Goal: Information Seeking & Learning: Learn about a topic

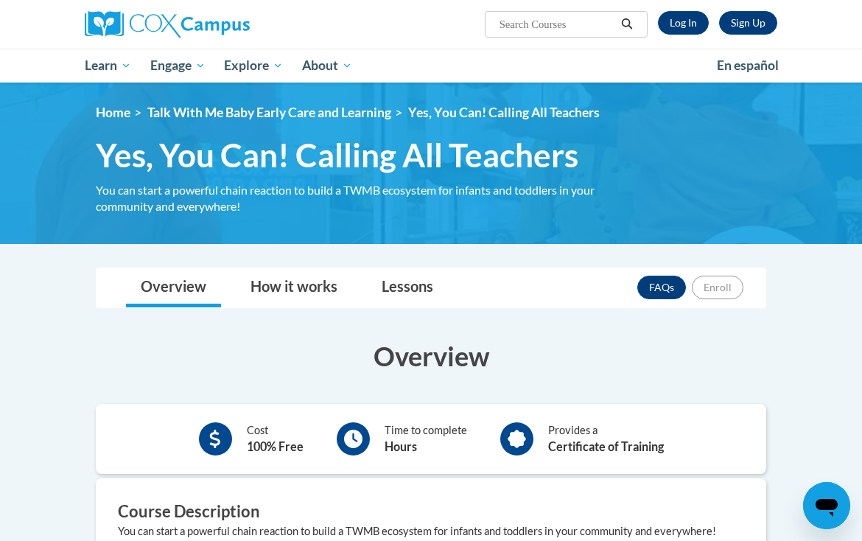
click at [596, 18] on link "Log In" at bounding box center [683, 23] width 51 height 24
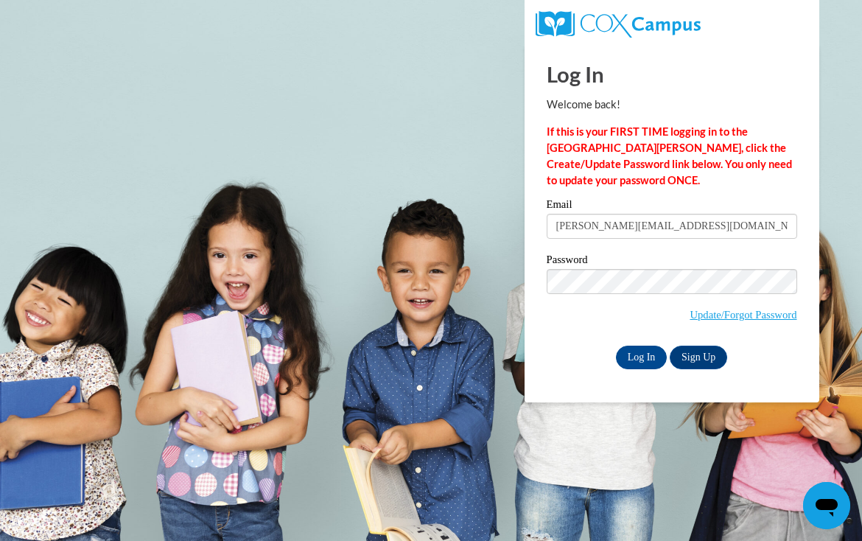
type input "paulette.pvs31@gmail.com"
click at [641, 356] on input "Log In" at bounding box center [642, 357] width 52 height 24
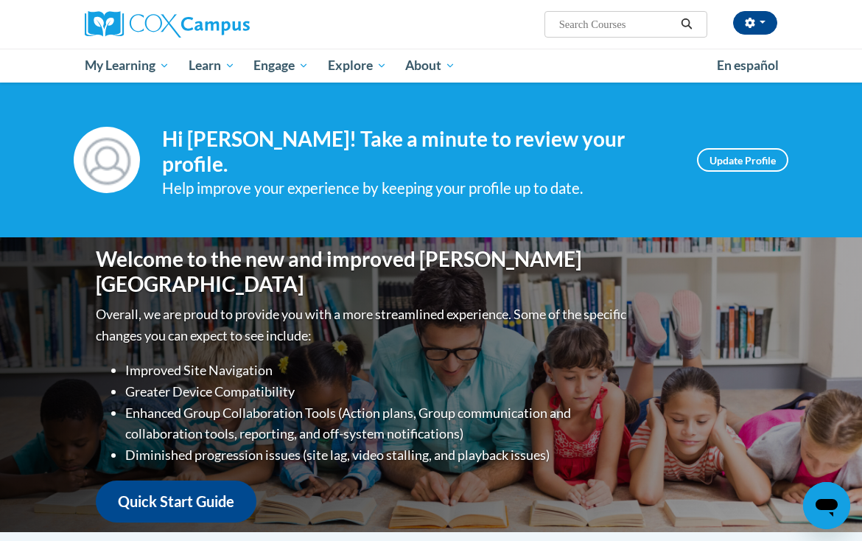
click at [0, 0] on span "My Course Progress" at bounding box center [0, 0] width 0 height 0
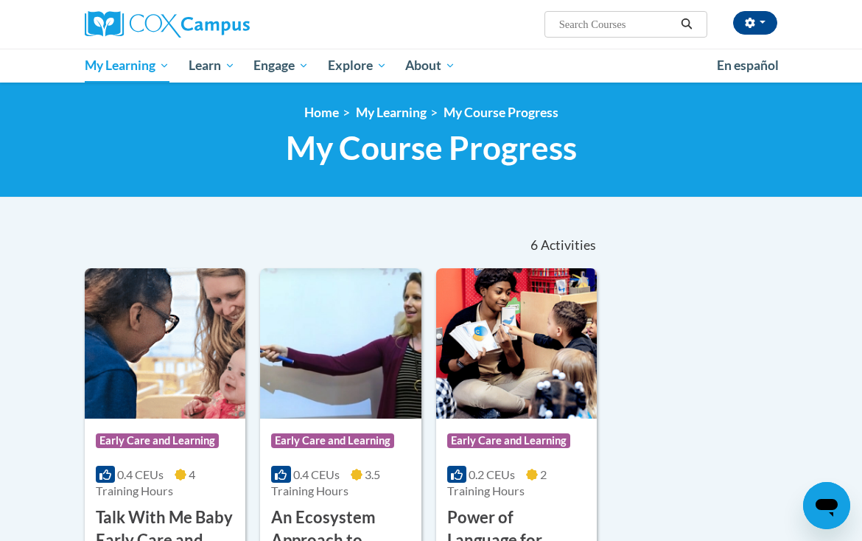
click at [0, 0] on span "My Course Progress" at bounding box center [0, 0] width 0 height 0
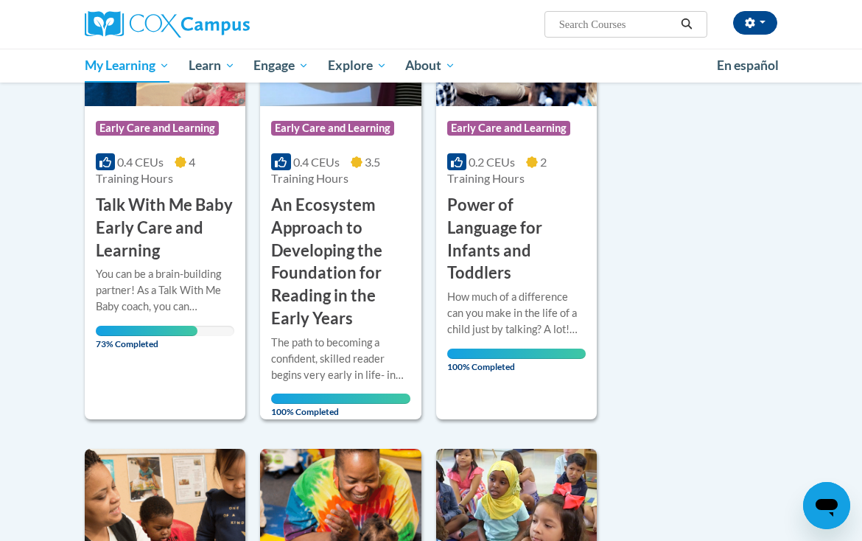
scroll to position [314, 0]
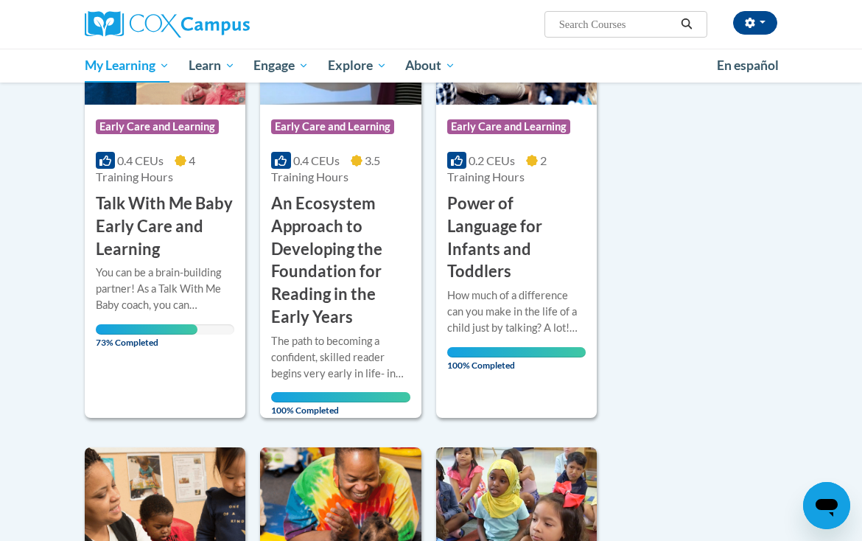
click at [192, 217] on h3 "Talk With Me Baby Early Care and Learning" at bounding box center [165, 226] width 138 height 68
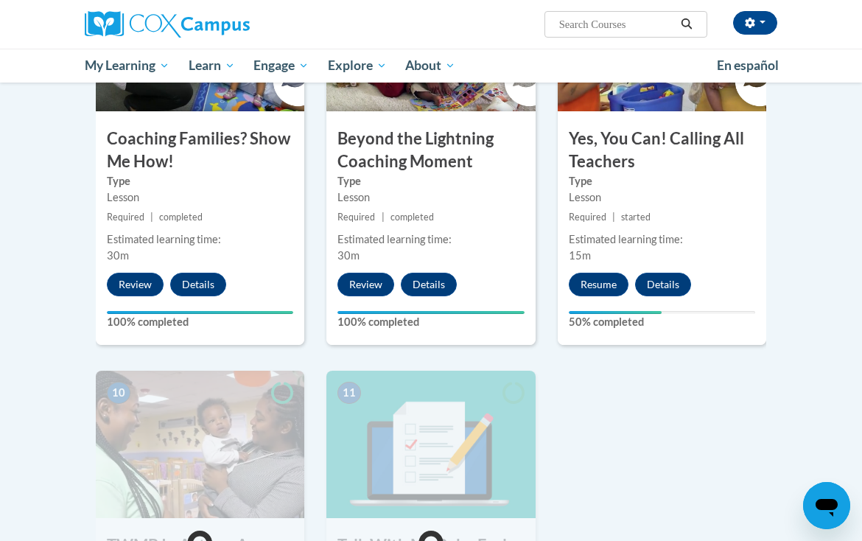
scroll to position [1328, 0]
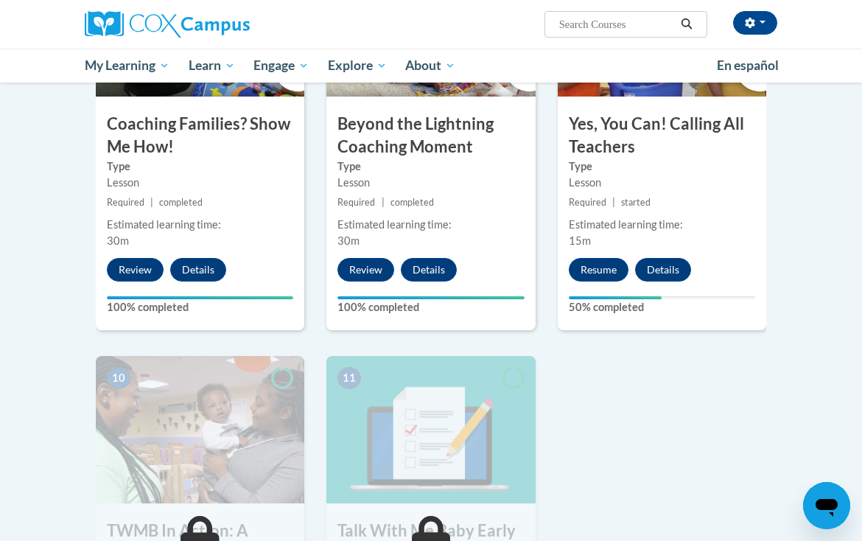
click at [605, 267] on button "Resume" at bounding box center [598, 270] width 60 height 24
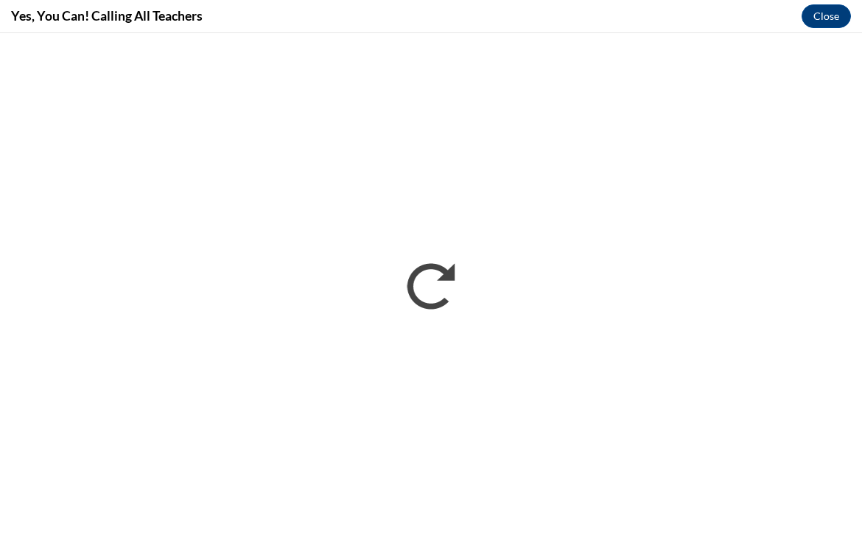
scroll to position [0, 0]
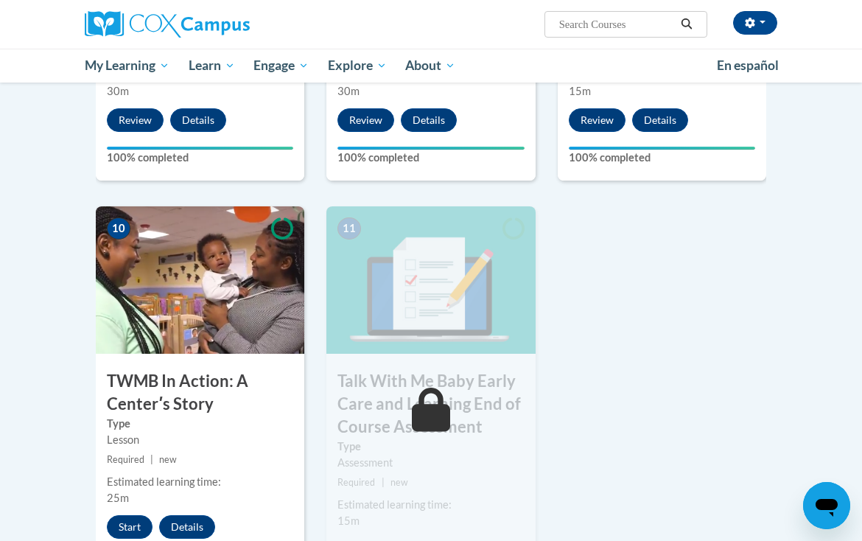
scroll to position [1482, 0]
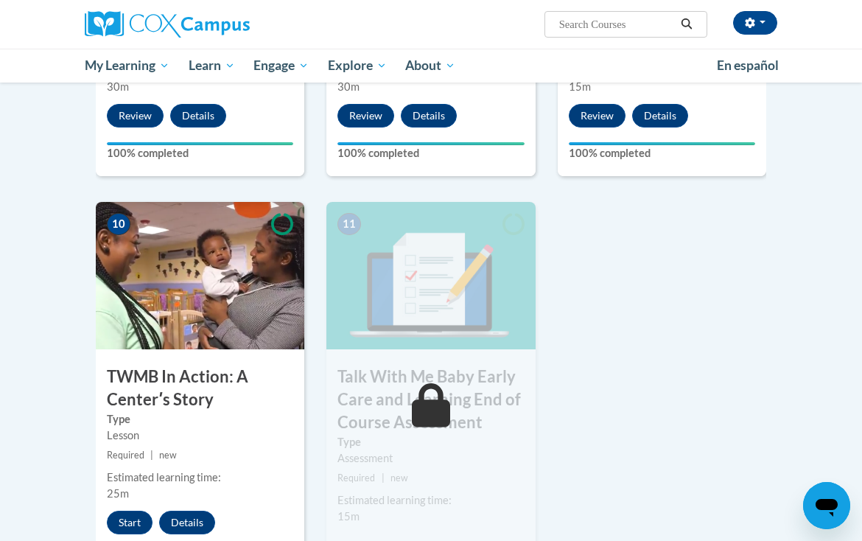
click at [133, 515] on button "Start" at bounding box center [130, 522] width 46 height 24
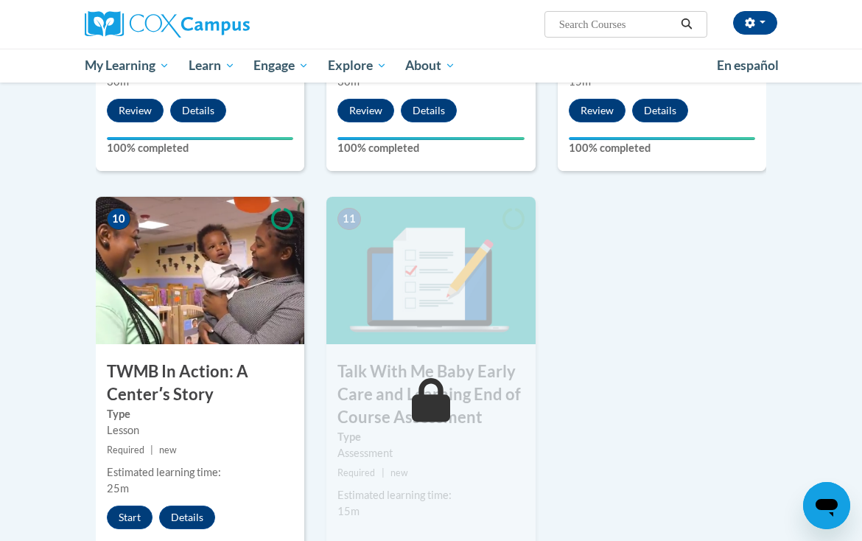
scroll to position [1503, 0]
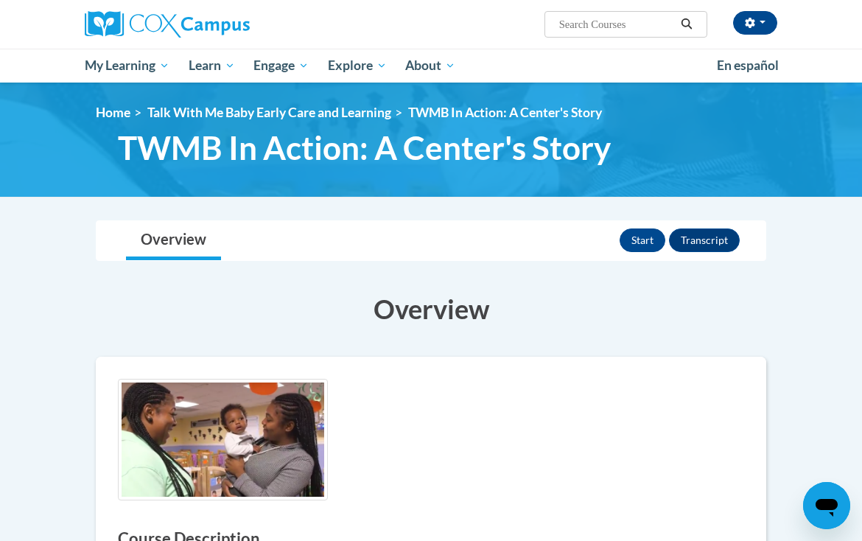
click at [666, 225] on div "Start Transcript" at bounding box center [681, 240] width 124 height 38
click at [654, 233] on button "Start" at bounding box center [642, 240] width 46 height 24
click at [646, 238] on button "Review" at bounding box center [636, 240] width 57 height 24
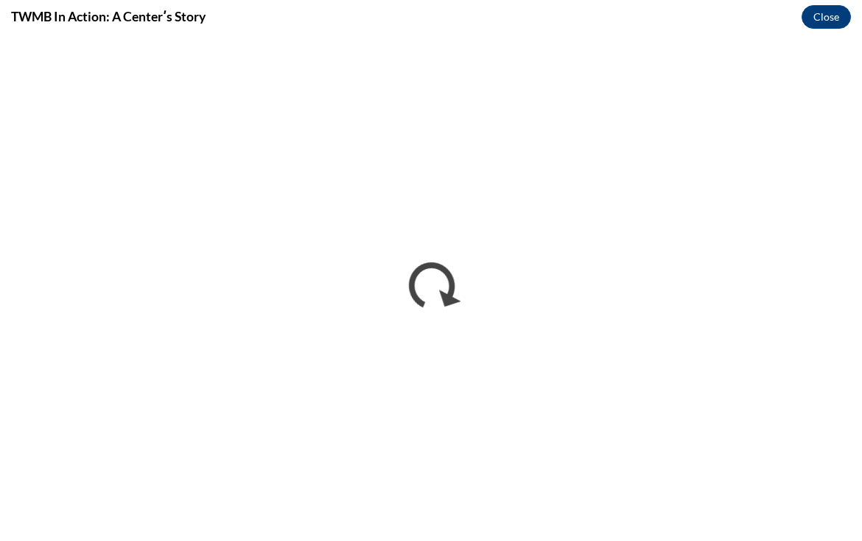
click at [830, 18] on button "Close" at bounding box center [825, 17] width 49 height 24
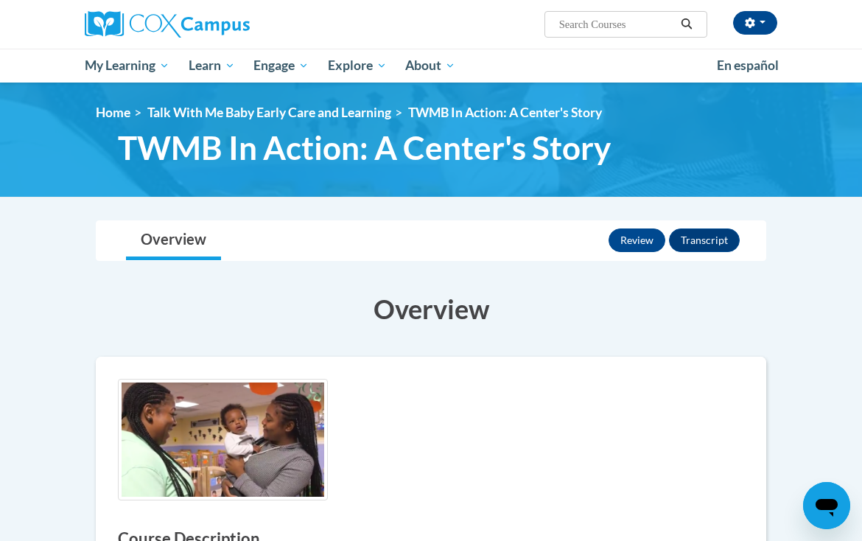
click at [686, 242] on button "Transcript" at bounding box center [704, 240] width 71 height 24
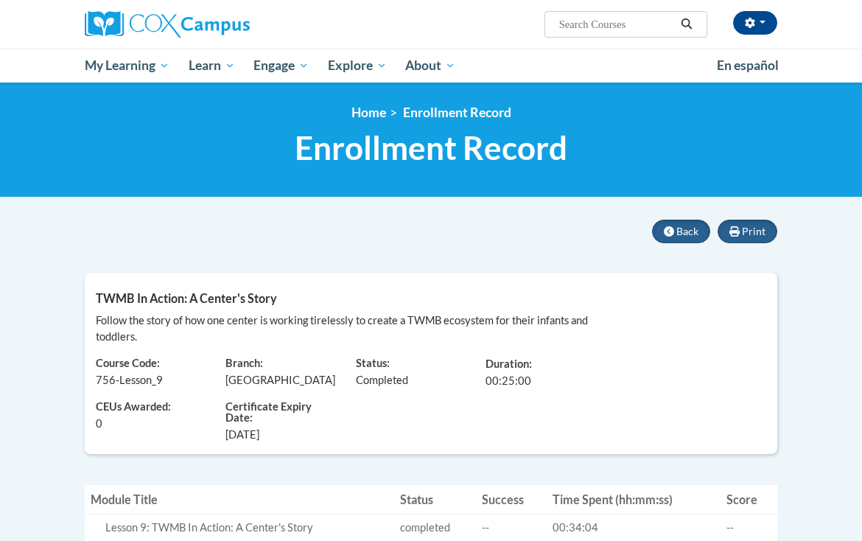
click at [0, 0] on span "My Course Progress" at bounding box center [0, 0] width 0 height 0
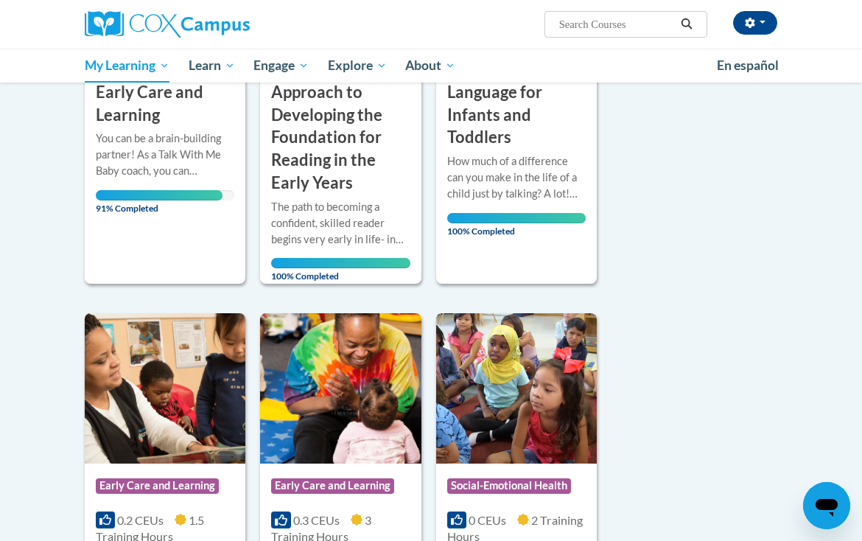
scroll to position [434, 0]
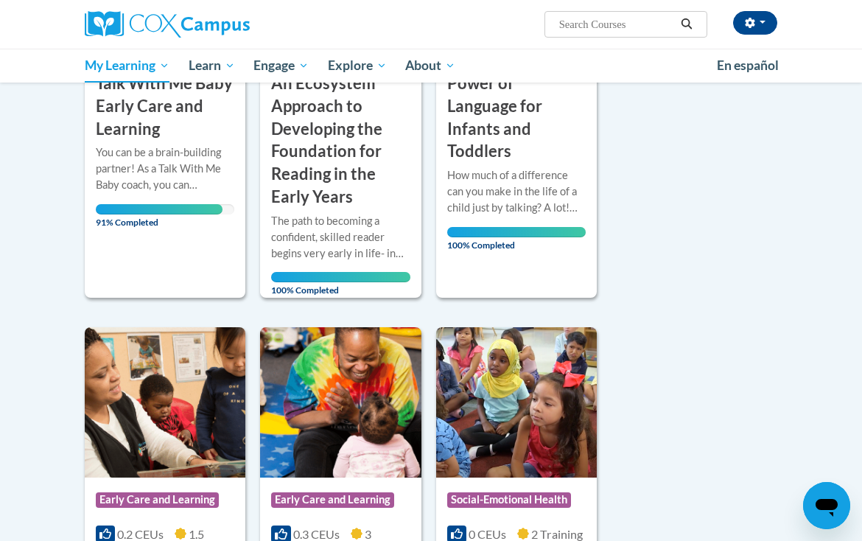
click at [111, 264] on div "Course Category: Early Care and Learning 0.4 CEUs 4 Training Hours COURSE Talk …" at bounding box center [165, 66] width 161 height 464
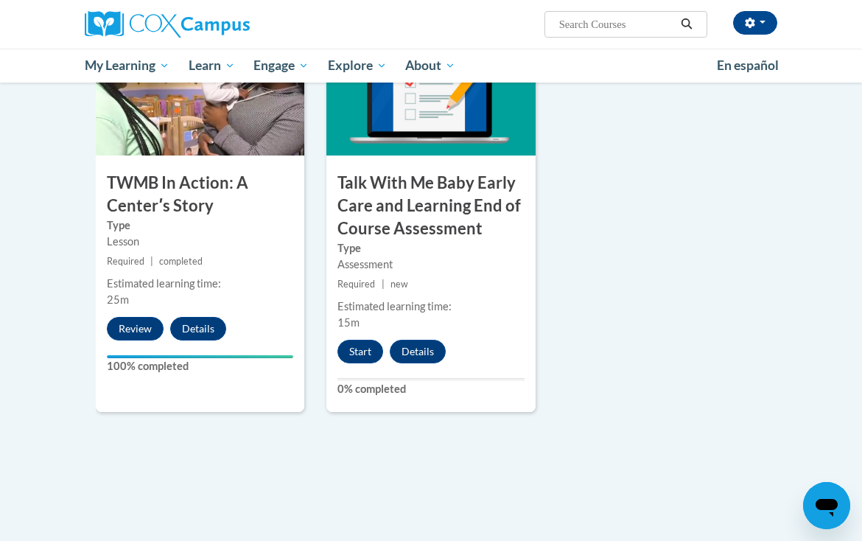
scroll to position [1676, 0]
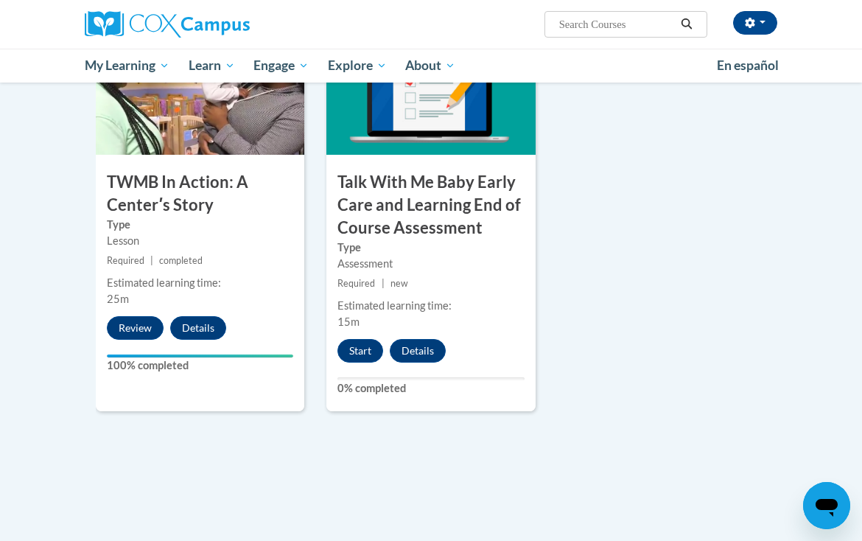
click at [356, 342] on button "Start" at bounding box center [360, 351] width 46 height 24
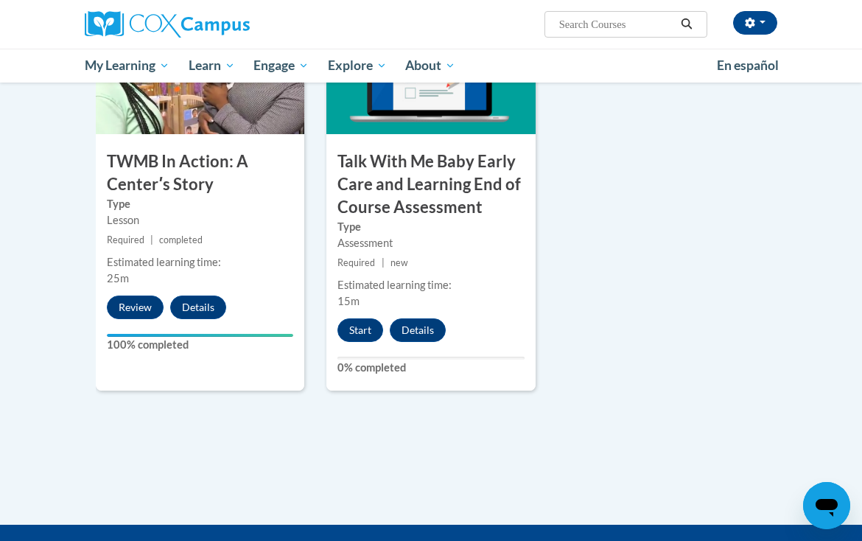
scroll to position [1697, 0]
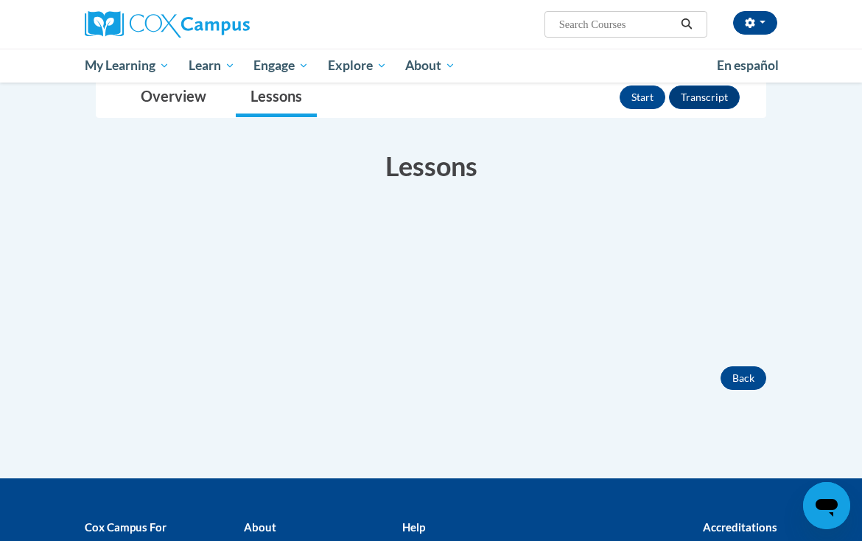
scroll to position [239, 0]
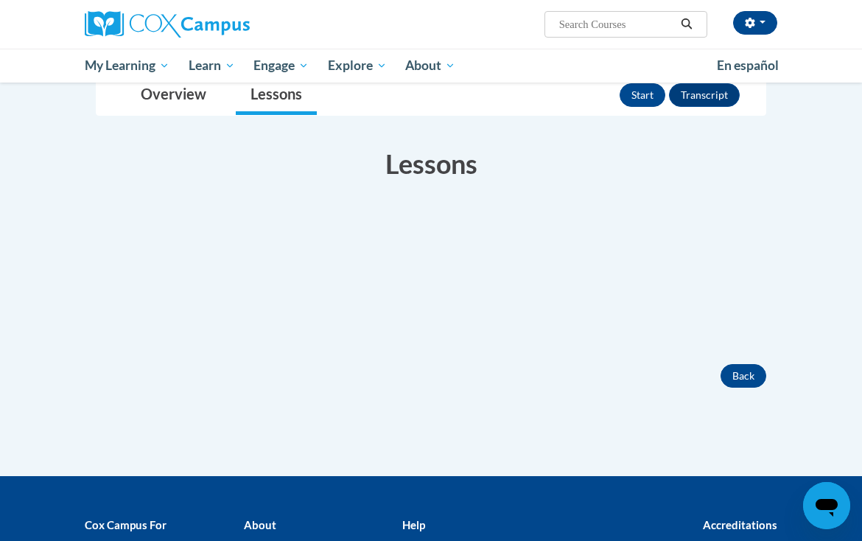
click at [637, 96] on button "Start" at bounding box center [642, 95] width 46 height 24
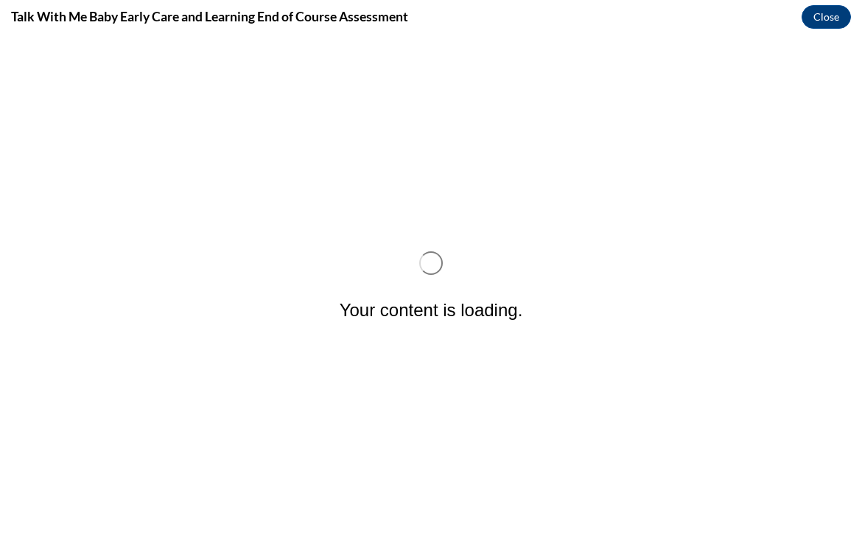
scroll to position [0, 0]
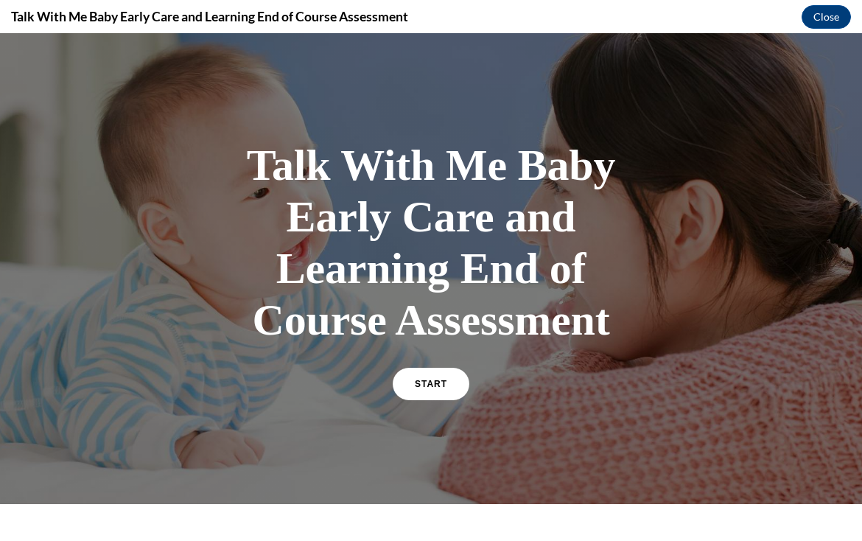
click at [436, 379] on span "START" at bounding box center [431, 384] width 32 height 10
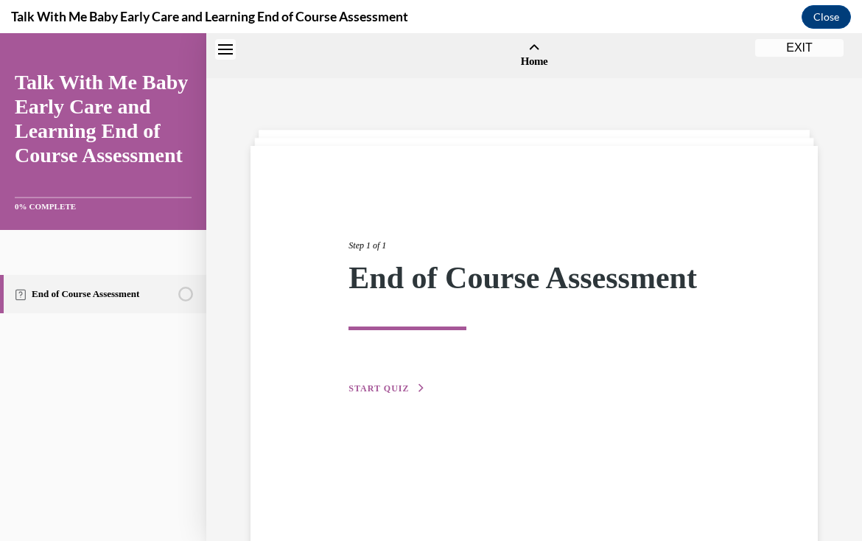
scroll to position [46, 0]
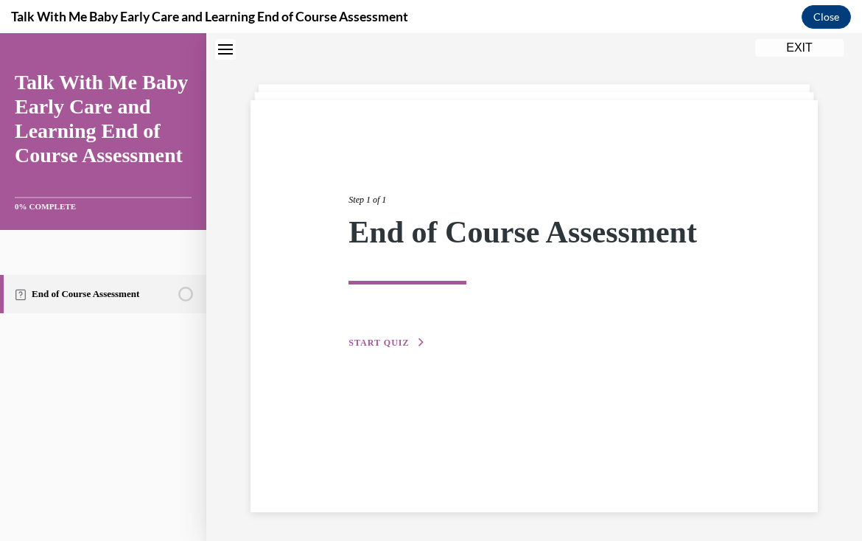
click at [362, 345] on span "START QUIZ" at bounding box center [378, 342] width 60 height 10
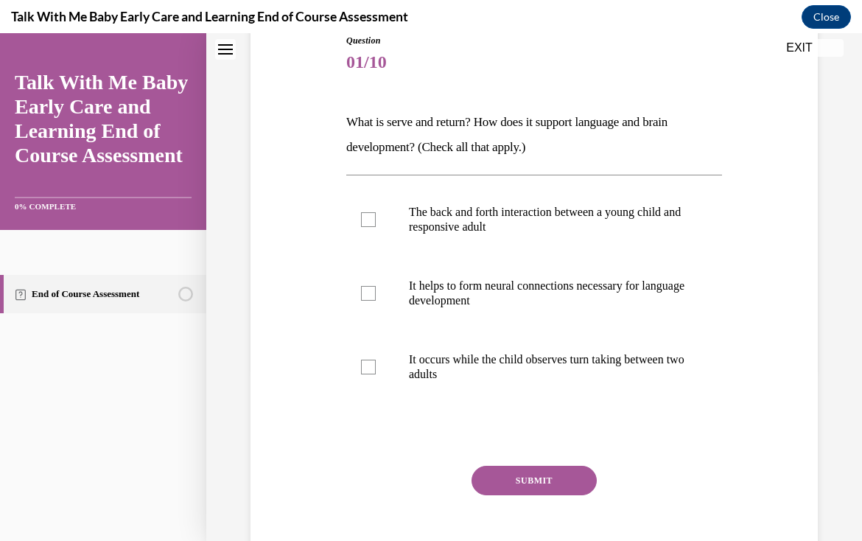
scroll to position [172, 0]
click at [348, 225] on label "The back and forth interaction between a young child and responsive adult" at bounding box center [534, 219] width 376 height 74
click at [361, 225] on input "The back and forth interaction between a young child and responsive adult" at bounding box center [368, 218] width 15 height 15
checkbox input "true"
click at [374, 295] on div at bounding box center [368, 292] width 15 height 15
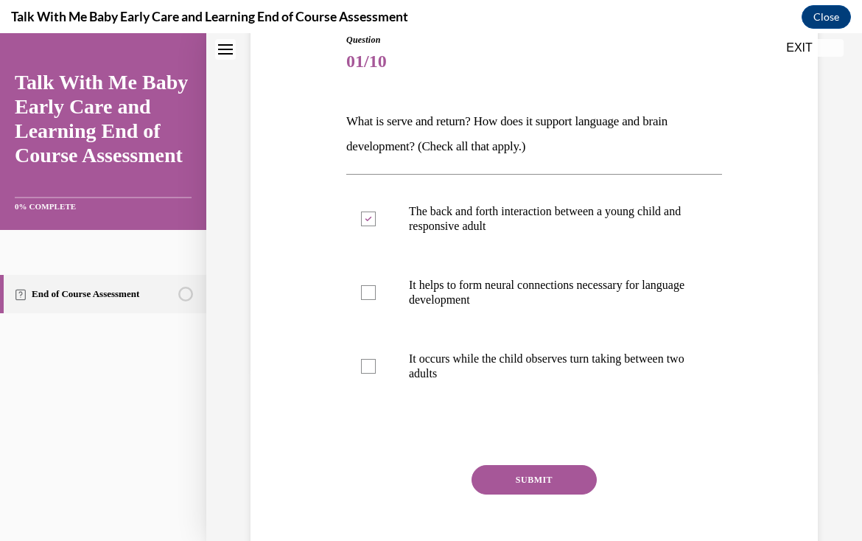
click at [374, 295] on input "It helps to form neural connections necessary for language development" at bounding box center [368, 292] width 15 height 15
checkbox input "true"
click at [381, 368] on label "It occurs while the child observes turn taking between two adults" at bounding box center [534, 366] width 376 height 74
click at [376, 368] on input "It occurs while the child observes turn taking between two adults" at bounding box center [368, 366] width 15 height 15
checkbox input "true"
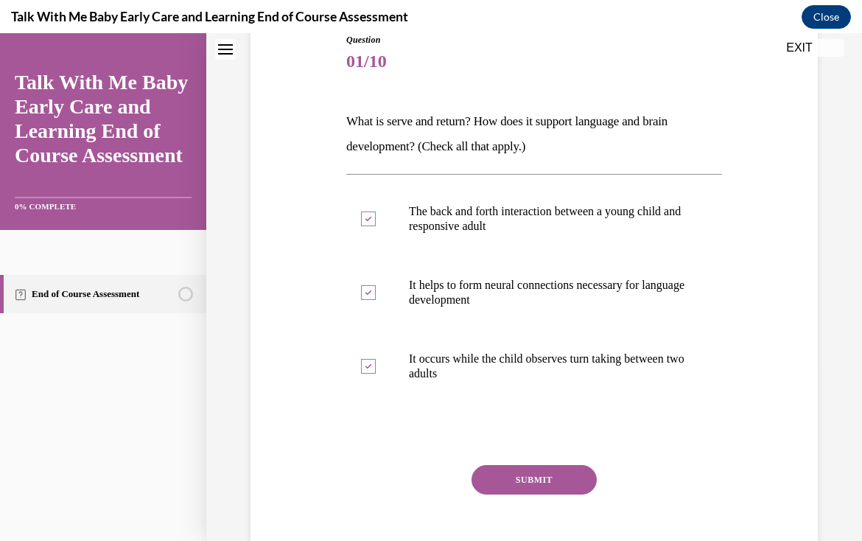
click at [498, 477] on button "SUBMIT" at bounding box center [533, 479] width 125 height 29
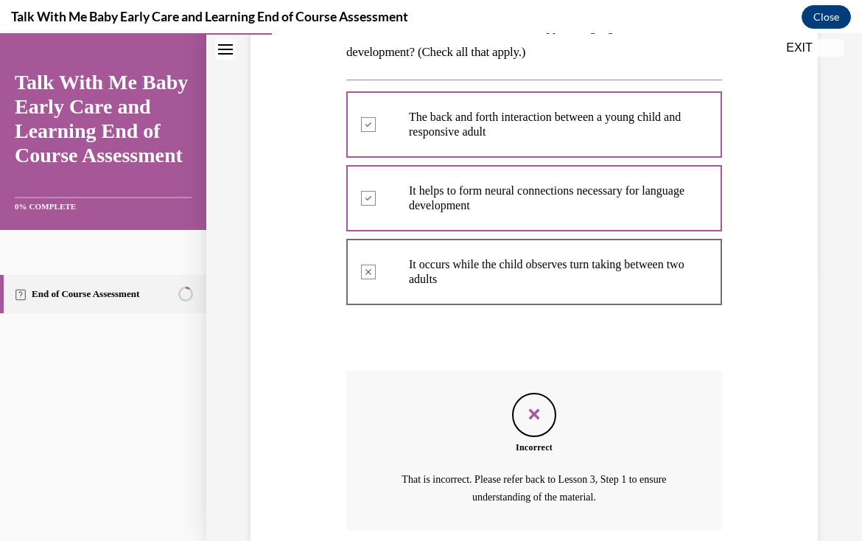
scroll to position [266, 0]
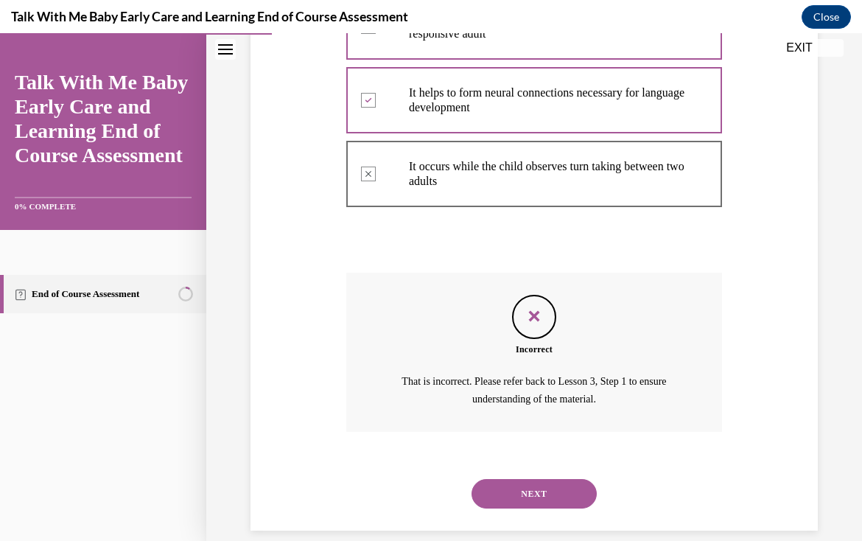
click at [568, 479] on button "NEXT" at bounding box center [533, 493] width 125 height 29
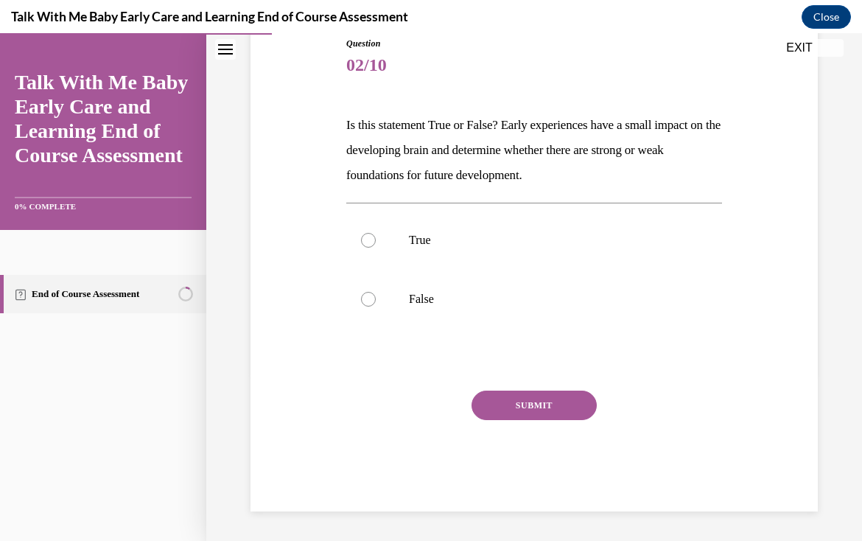
scroll to position [150, 0]
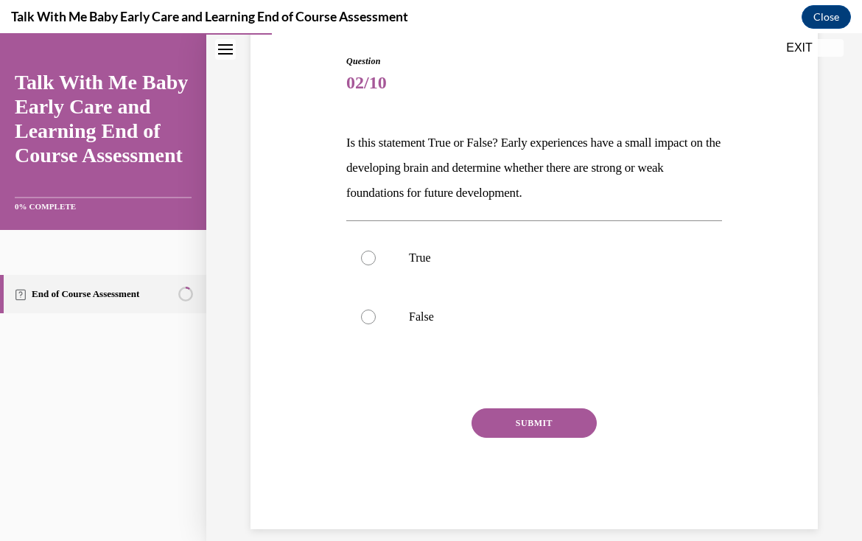
click at [386, 256] on label "True" at bounding box center [534, 257] width 376 height 59
click at [376, 256] on input "True" at bounding box center [368, 257] width 15 height 15
radio input "true"
click at [536, 420] on button "SUBMIT" at bounding box center [533, 422] width 125 height 29
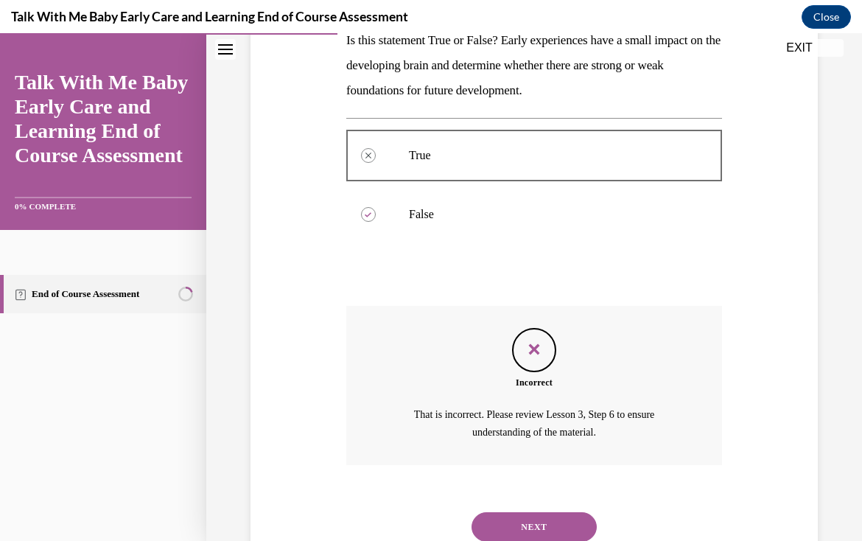
scroll to position [253, 0]
click at [543, 512] on button "NEXT" at bounding box center [533, 526] width 125 height 29
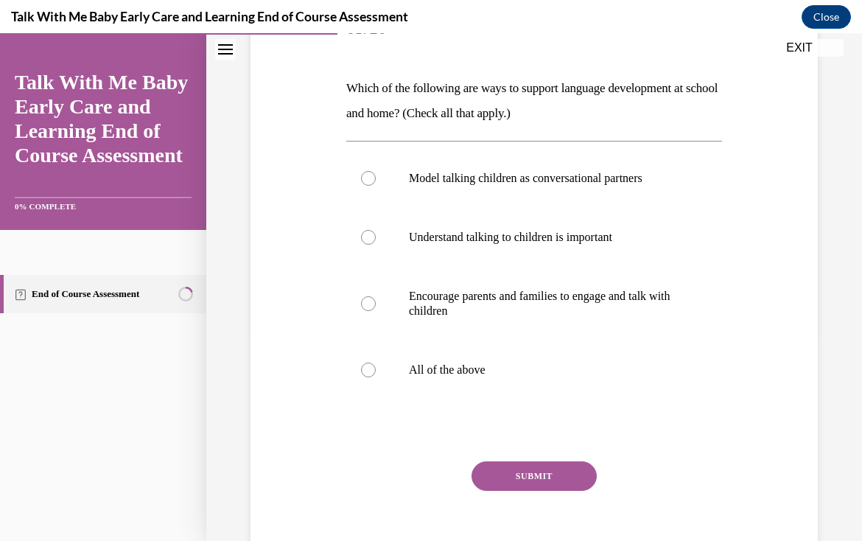
scroll to position [186, 0]
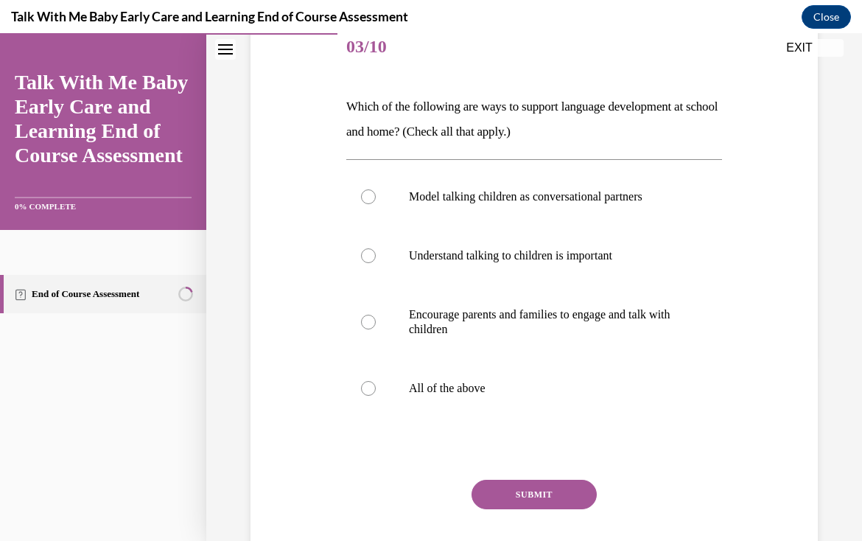
click at [475, 398] on label "All of the above" at bounding box center [534, 388] width 376 height 59
click at [376, 395] on input "All of the above" at bounding box center [368, 388] width 15 height 15
radio input "true"
click at [543, 492] on button "SUBMIT" at bounding box center [533, 493] width 125 height 29
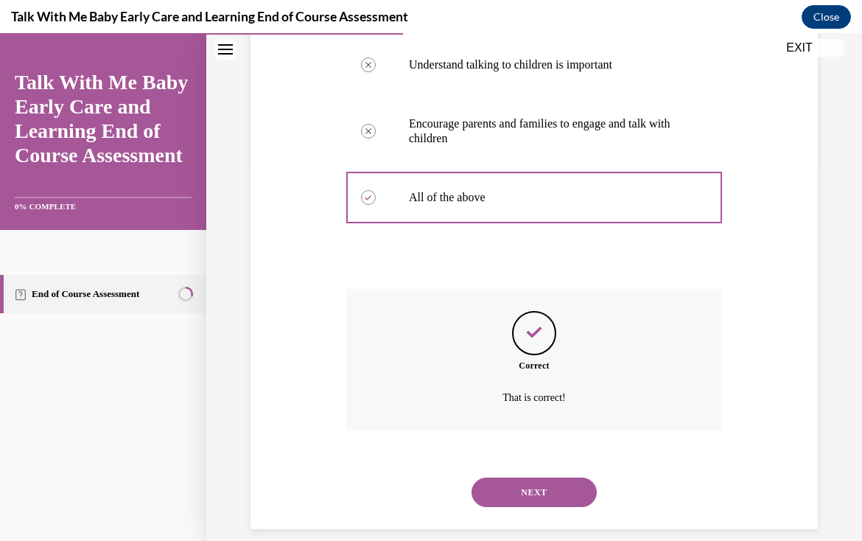
scroll to position [376, 0]
click at [555, 478] on button "NEXT" at bounding box center [533, 492] width 125 height 29
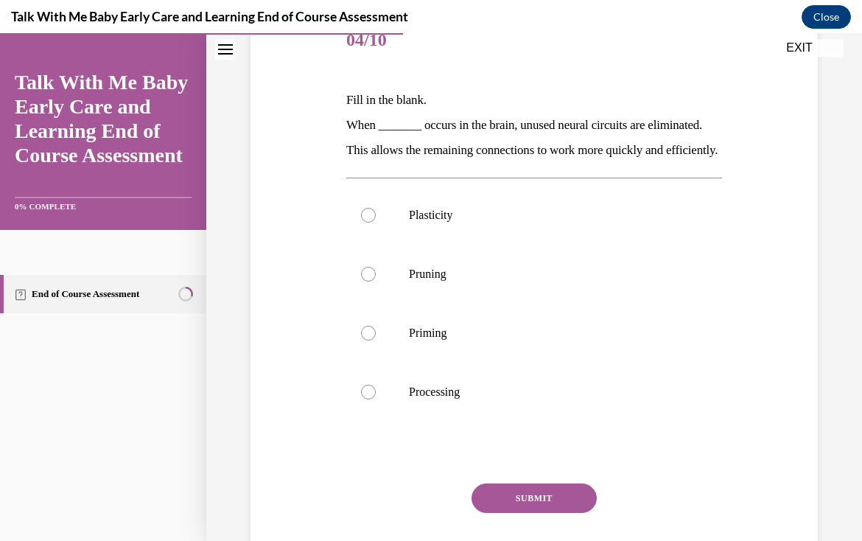
scroll to position [193, 0]
